Goal: Transaction & Acquisition: Donate | Reclaimed Hope Initiative — Reclaimed Hope Initiative

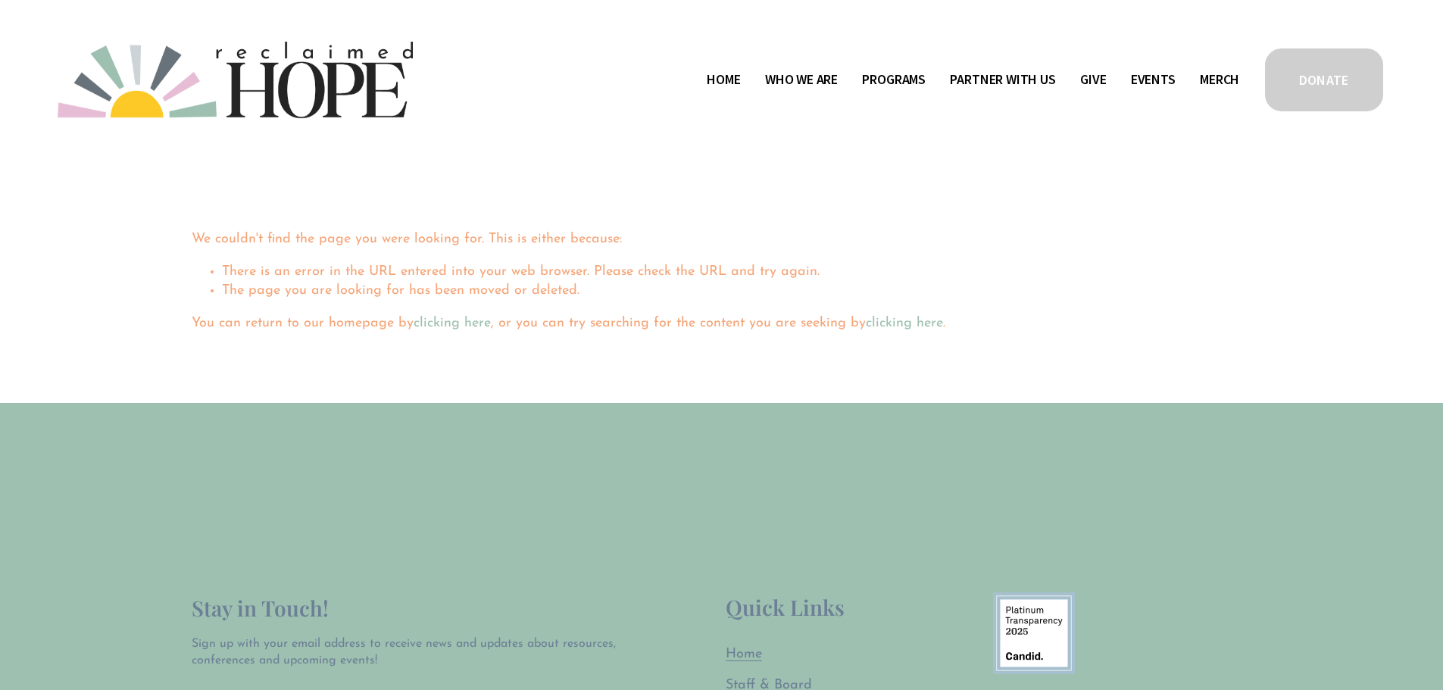
scroll to position [227, 0]
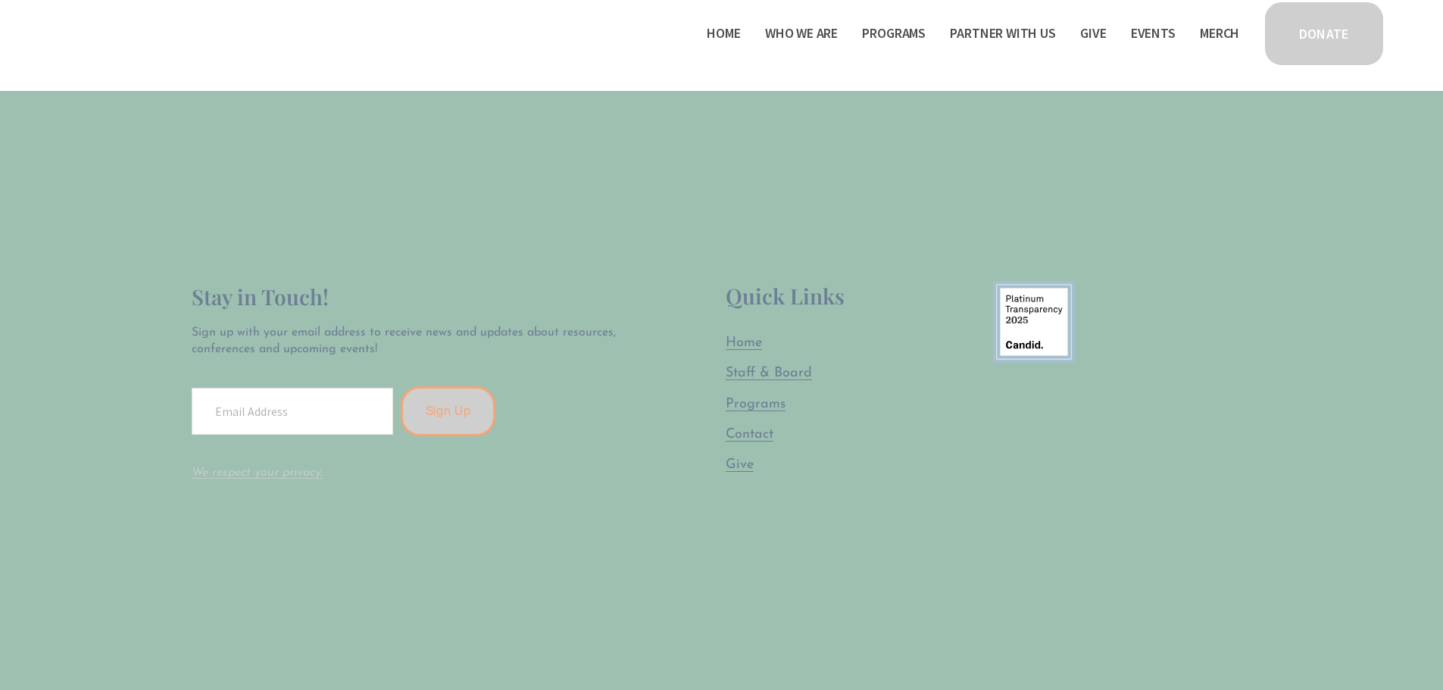
click at [763, 410] on span "Programs" at bounding box center [756, 405] width 60 height 14
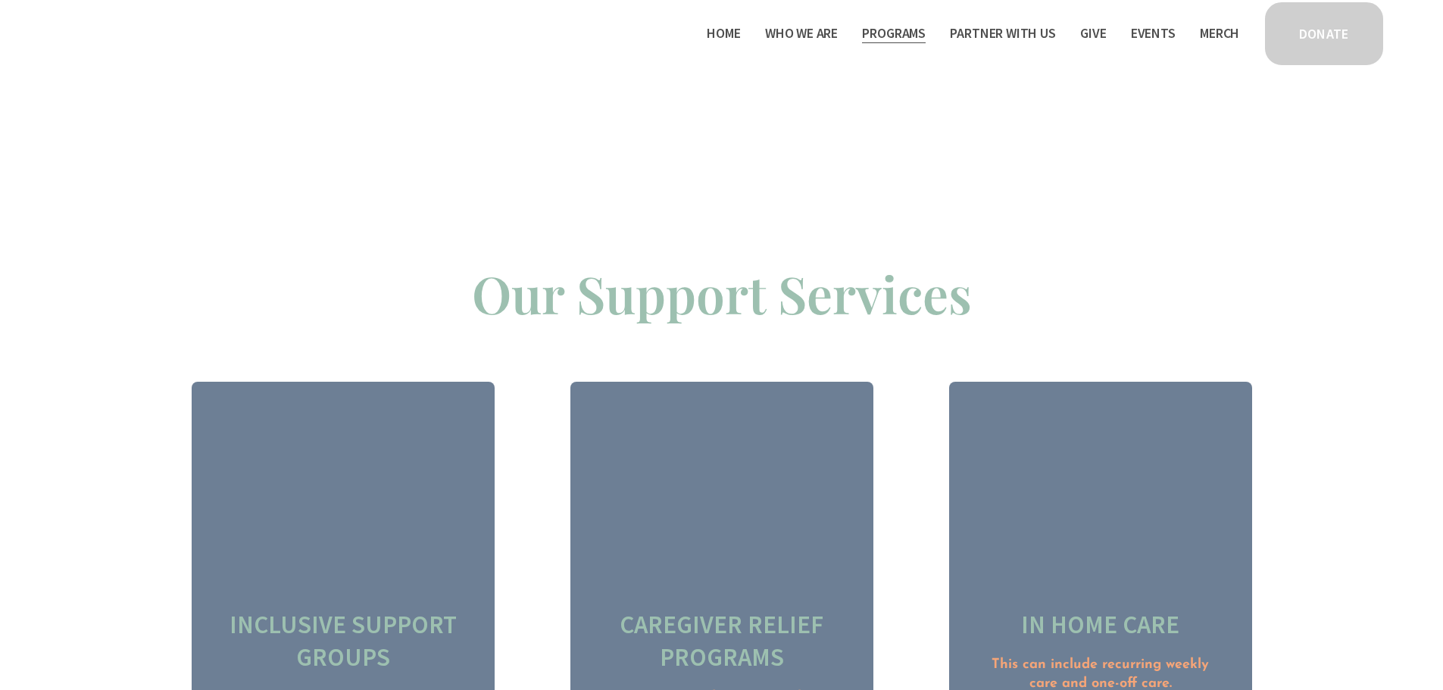
scroll to position [1590, 0]
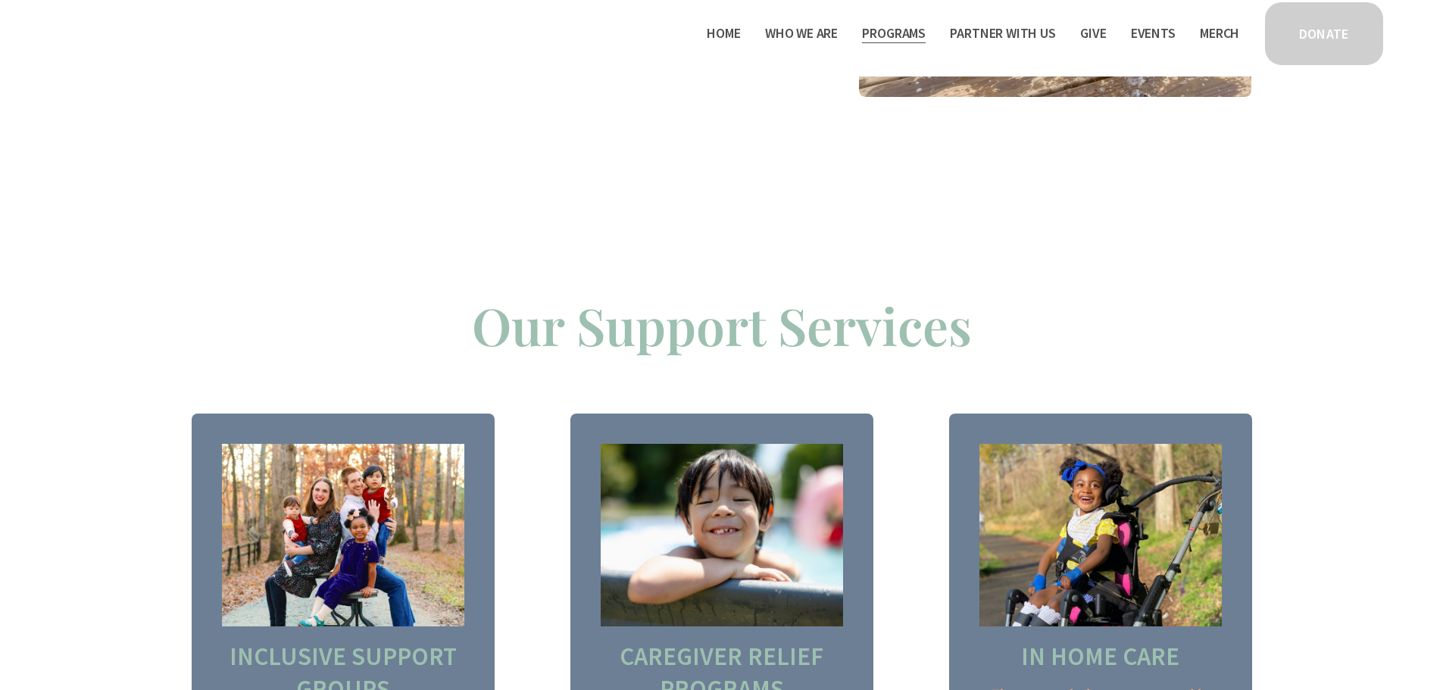
click at [1080, 40] on link "Give" at bounding box center [1093, 33] width 26 height 24
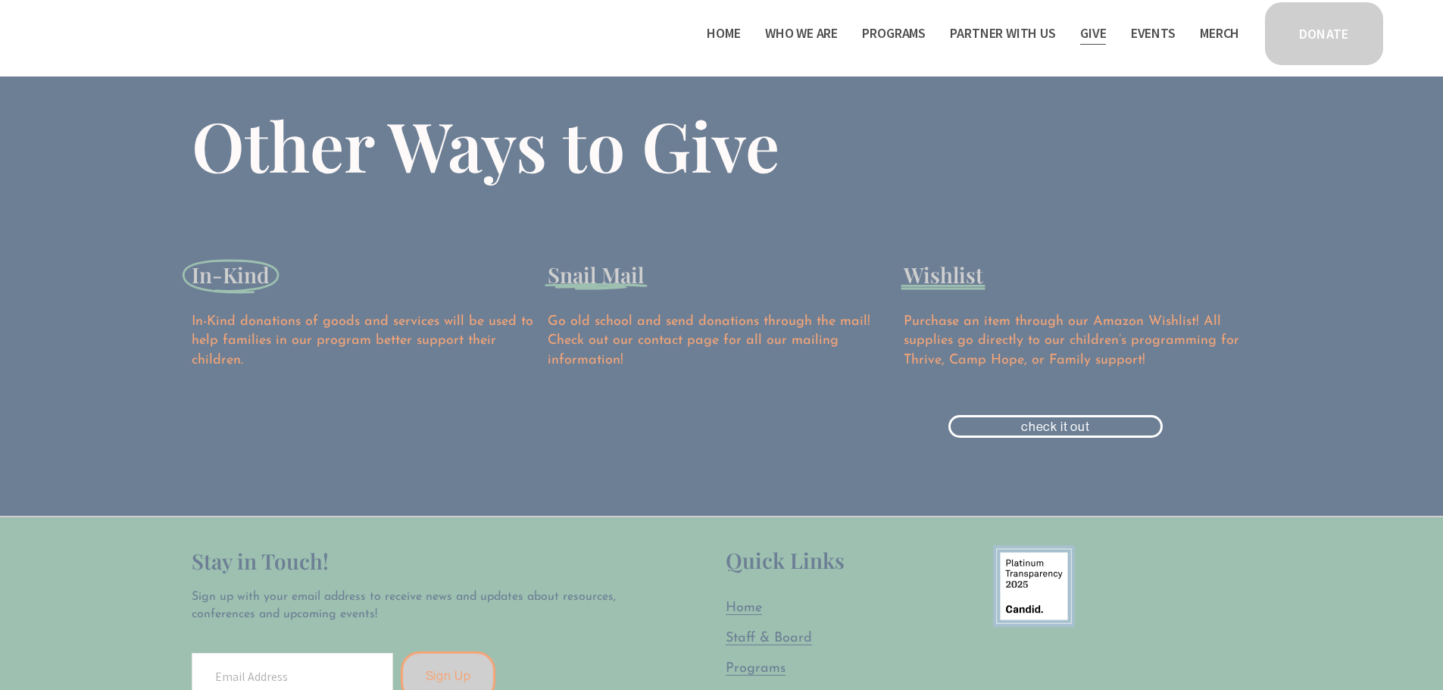
scroll to position [2121, 0]
